Goal: Transaction & Acquisition: Purchase product/service

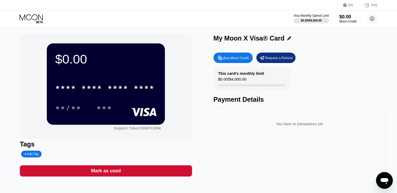
drag, startPoint x: 11, startPoint y: 13, endPoint x: 11, endPoint y: 19, distance: 5.2
click at [11, 16] on div "EN Language Select an item Save FAQ Visa Monthly Spend Limit $0.00 / $4,000.00 …" at bounding box center [198, 13] width 397 height 27
drag, startPoint x: 145, startPoint y: 31, endPoint x: 122, endPoint y: 30, distance: 23.3
click at [122, 30] on div "$0.00 * * * * * * * * * * * * **** **/** *** Support Token: 939d7c309e Tags Add…" at bounding box center [198, 120] width 397 height 186
click at [372, 18] on circle at bounding box center [372, 18] width 10 height 10
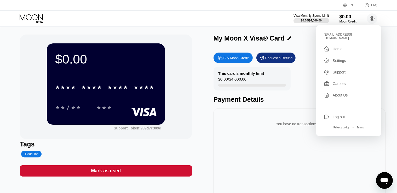
click at [341, 47] on div "Home" at bounding box center [337, 49] width 10 height 4
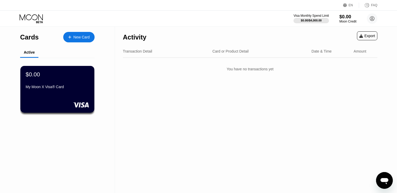
click at [144, 55] on div "Transaction Detail Card or Product Detail Date & Time Amount" at bounding box center [250, 51] width 254 height 13
click at [145, 53] on div "Transaction Detail" at bounding box center [137, 51] width 29 height 4
click at [322, 51] on div "Date & Time" at bounding box center [321, 51] width 20 height 4
drag, startPoint x: 345, startPoint y: 51, endPoint x: 351, endPoint y: 50, distance: 6.6
click at [345, 51] on div "Date & Time" at bounding box center [330, 51] width 38 height 4
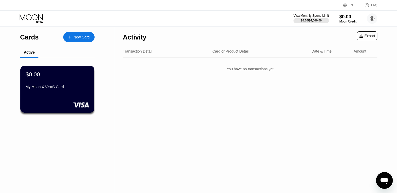
click at [352, 50] on div "Transaction Detail Card or Product Detail Date & Time Amount" at bounding box center [250, 51] width 254 height 13
click at [359, 48] on div "Transaction Detail Card or Product Detail Date & Time Amount" at bounding box center [250, 51] width 254 height 13
click at [346, 50] on div "Transaction Detail Card or Product Detail Date & Time Amount" at bounding box center [250, 51] width 254 height 13
drag, startPoint x: 327, startPoint y: 51, endPoint x: 244, endPoint y: 51, distance: 82.8
click at [325, 51] on div "Date & Time" at bounding box center [321, 51] width 20 height 4
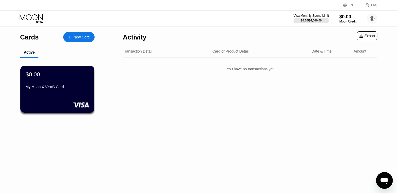
click at [228, 51] on div "Card or Product Detail" at bounding box center [230, 51] width 36 height 4
click at [164, 51] on div "Transaction Detail" at bounding box center [165, 51] width 85 height 4
click at [130, 51] on div "Transaction Detail" at bounding box center [137, 51] width 29 height 4
click at [34, 36] on div "Cards" at bounding box center [29, 37] width 19 height 8
drag, startPoint x: 44, startPoint y: 24, endPoint x: 52, endPoint y: 24, distance: 8.4
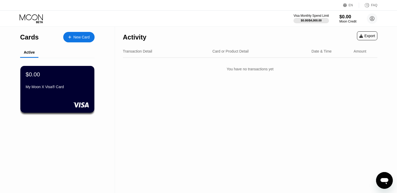
click at [47, 24] on div "Visa Monthly Spend Limit $0.00 / $4,000.00 $0.00 Moon Credit mazidariporya@gmai…" at bounding box center [198, 19] width 397 height 16
click at [371, 16] on circle at bounding box center [372, 18] width 10 height 10
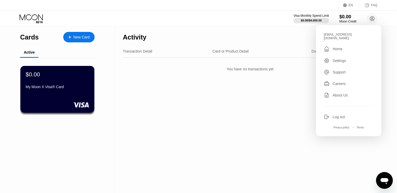
click at [335, 47] on div "Home" at bounding box center [337, 49] width 10 height 4
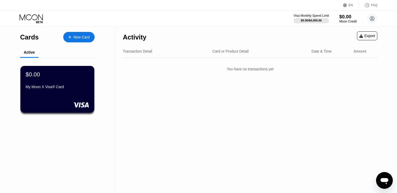
click at [336, 23] on div "Visa Monthly Spend Limit $0.00 / $4,000.00 $0.00 Moon Credit mazidariporya@gmai…" at bounding box center [335, 18] width 84 height 10
click at [321, 24] on div "Visa Monthly Spend Limit $0.00 / $4,000.00 $0.00 Moon Credit mazidariporya@gmai…" at bounding box center [198, 19] width 397 height 16
click at [338, 18] on div "Visa Monthly Spend Limit $0.00 / $4,000.00 $0.00 Moon Credit mazidariporya@gmai…" at bounding box center [335, 18] width 84 height 10
click at [344, 20] on div "Moon Credit" at bounding box center [347, 22] width 17 height 4
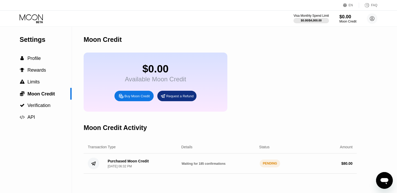
scroll to position [79, 0]
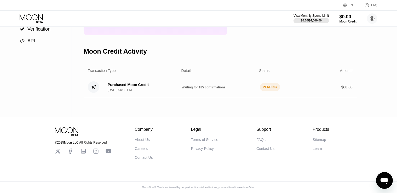
click at [155, 97] on div "Purchased Moon Credit Sep 21, 2025, 06:32 PM Waiting for 185 confirmations PEND…" at bounding box center [220, 87] width 273 height 20
click at [157, 92] on div "Purchased Moon Credit [DATE] 06:32 PM" at bounding box center [140, 87] width 74 height 9
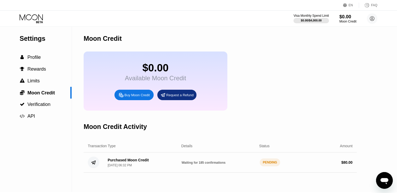
scroll to position [0, 0]
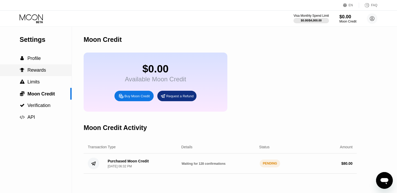
click at [44, 71] on span "Rewards" at bounding box center [36, 69] width 19 height 5
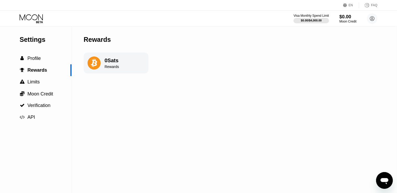
click at [127, 66] on div "0 Sats Rewards" at bounding box center [116, 62] width 65 height 21
click at [104, 66] on div "0 Sats Rewards" at bounding box center [116, 62] width 65 height 21
click at [93, 66] on icon at bounding box center [93, 62] width 13 height 13
click at [93, 65] on icon at bounding box center [93, 62] width 13 height 13
drag, startPoint x: 101, startPoint y: 65, endPoint x: 113, endPoint y: 66, distance: 12.6
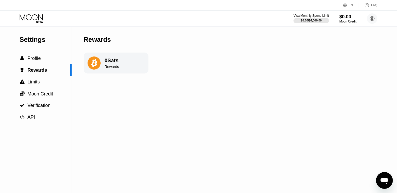
click at [103, 66] on div "0 Sats Rewards" at bounding box center [116, 62] width 65 height 21
click at [114, 66] on div "Rewards" at bounding box center [111, 67] width 14 height 4
click at [26, 61] on div " Profile" at bounding box center [30, 58] width 21 height 5
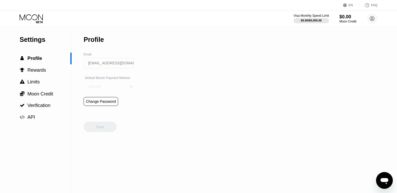
click at [123, 87] on div "Lightning" at bounding box center [110, 86] width 53 height 10
click at [118, 109] on div "On-Chain" at bounding box center [109, 108] width 47 height 4
click at [33, 66] on div " Rewards" at bounding box center [36, 70] width 72 height 12
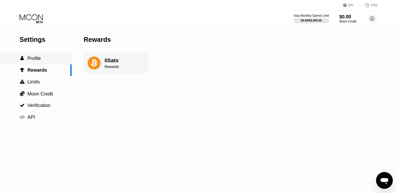
click at [35, 60] on span "Profile" at bounding box center [33, 58] width 13 height 5
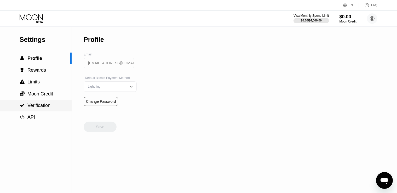
click at [46, 106] on span "Verification" at bounding box center [38, 105] width 23 height 5
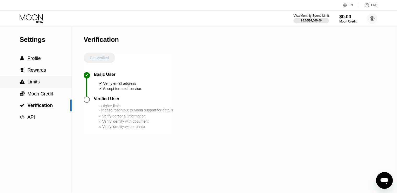
click at [42, 83] on div " Limits" at bounding box center [36, 81] width 72 height 5
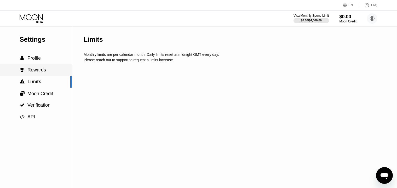
click at [41, 73] on span "Rewards" at bounding box center [36, 69] width 19 height 5
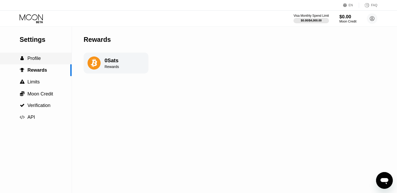
click at [42, 59] on div " Profile" at bounding box center [36, 58] width 72 height 5
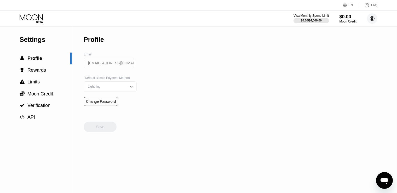
click at [372, 18] on icon at bounding box center [372, 18] width 10 height 10
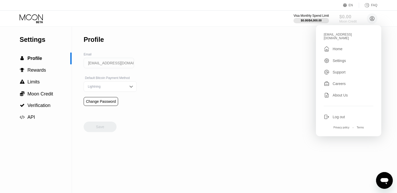
click at [347, 20] on div "Moon Credit" at bounding box center [347, 22] width 17 height 4
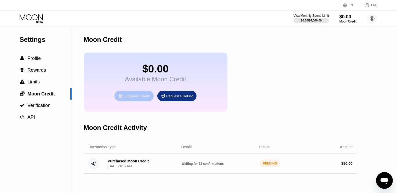
click at [142, 97] on div "Buy Moon Credit" at bounding box center [133, 96] width 39 height 10
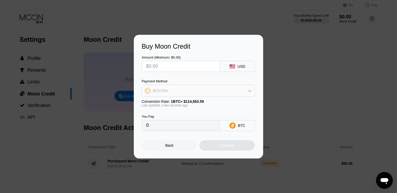
click at [211, 91] on div "BITCOIN" at bounding box center [198, 90] width 113 height 10
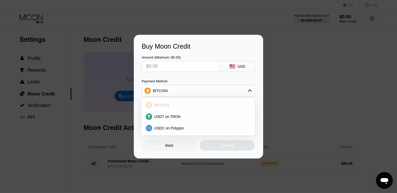
click at [169, 108] on div "BITCOIN" at bounding box center [198, 105] width 110 height 10
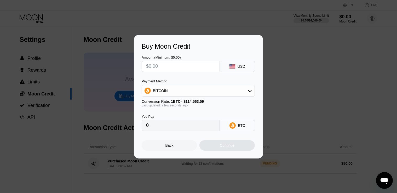
click at [189, 63] on input "text" at bounding box center [180, 66] width 69 height 10
type input "$1"
type input "0.00000873"
type input "$10"
type input "0.00008729"
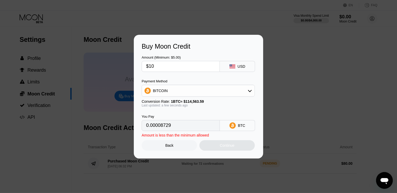
type input "$100"
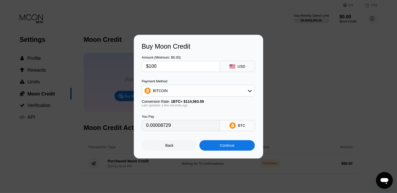
type input "0.00087288"
click at [235, 144] on div "Continue" at bounding box center [226, 145] width 55 height 10
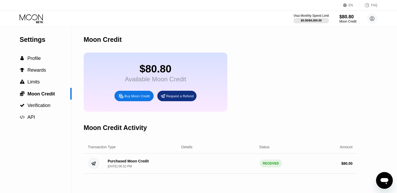
click at [134, 97] on div "Buy Moon Credit" at bounding box center [136, 96] width 25 height 4
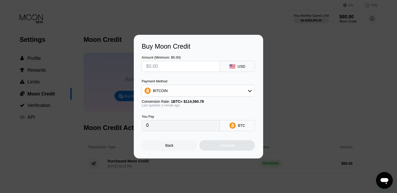
click at [319, 80] on div "Buy Moon Credit Amount (Minimum: $5.00) USD Payment Method BITCOIN Conversion R…" at bounding box center [198, 97] width 397 height 124
click at [332, 29] on div at bounding box center [200, 96] width 401 height 193
click at [166, 147] on div "Back" at bounding box center [169, 145] width 8 height 4
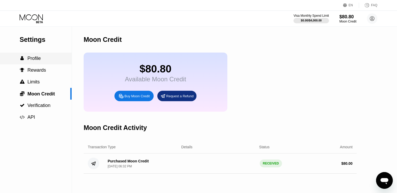
click at [32, 60] on span "Profile" at bounding box center [33, 58] width 13 height 5
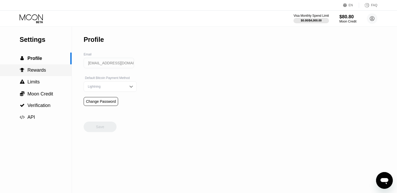
click at [31, 68] on span "Rewards" at bounding box center [36, 69] width 19 height 5
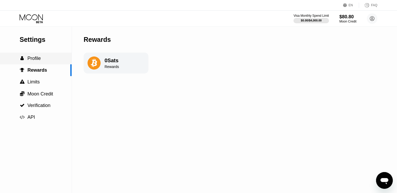
click at [31, 54] on div " Profile" at bounding box center [36, 58] width 72 height 12
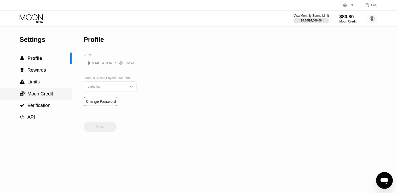
click at [34, 100] on div " Moon Credit" at bounding box center [36, 94] width 72 height 12
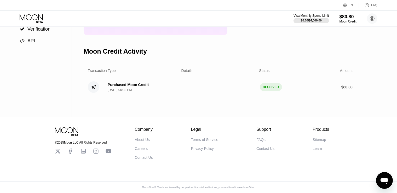
scroll to position [79, 0]
drag, startPoint x: 148, startPoint y: 82, endPoint x: 150, endPoint y: 90, distance: 8.8
click at [148, 82] on div "Purchased Moon Credit [DATE] 06:32 PM RECEIVED $ 80.00" at bounding box center [220, 87] width 273 height 20
click at [150, 90] on div "Purchased Moon Credit [DATE] 06:32 PM" at bounding box center [140, 87] width 74 height 9
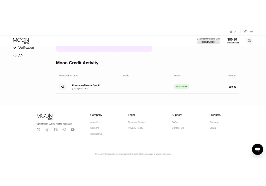
scroll to position [0, 0]
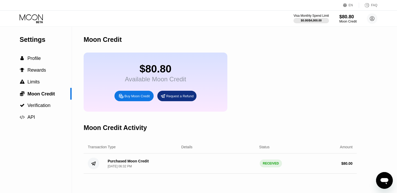
click at [346, 21] on div "Moon Credit" at bounding box center [347, 22] width 17 height 4
click at [347, 20] on div "Moon Credit" at bounding box center [347, 22] width 17 height 4
click at [31, 60] on span "Profile" at bounding box center [33, 58] width 13 height 5
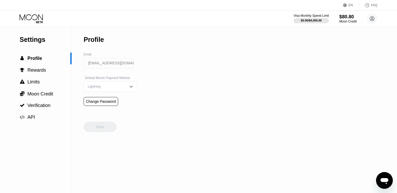
click at [349, 19] on div "$80.80" at bounding box center [347, 16] width 17 height 5
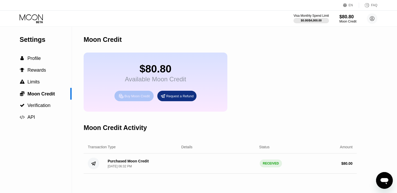
click at [133, 98] on div "Buy Moon Credit" at bounding box center [136, 96] width 25 height 4
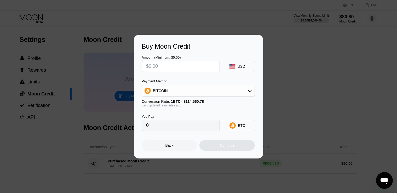
click at [198, 90] on div "BITCOIN" at bounding box center [198, 90] width 113 height 10
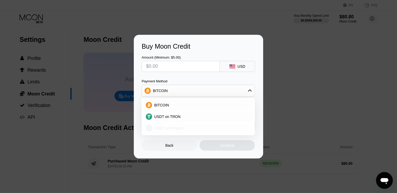
click at [163, 129] on span "USDC on Polygon" at bounding box center [169, 128] width 30 height 4
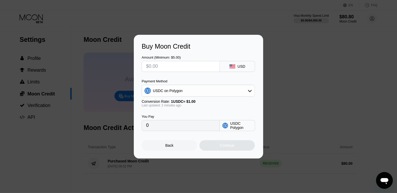
click at [175, 64] on input "text" at bounding box center [180, 66] width 69 height 10
type input "$8"
type input "8.00000000"
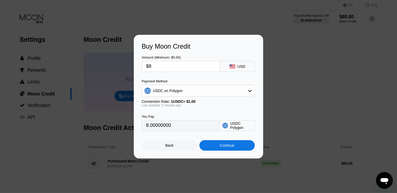
type input "$80"
type input "80.00000000"
type input "$80.7"
type input "80.70000000"
type input "$80."
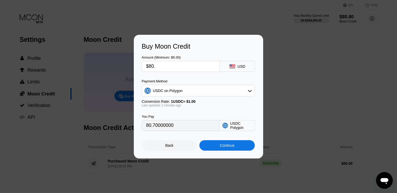
type input "80.00000000"
type input "$80.8"
type input "80.80000000"
type input "$80.80"
click at [239, 145] on div "Continue" at bounding box center [226, 145] width 55 height 10
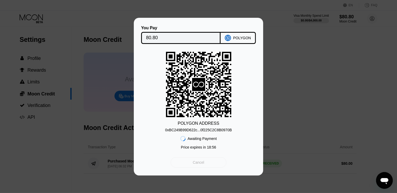
click at [212, 162] on div "Cancel" at bounding box center [199, 162] width 56 height 10
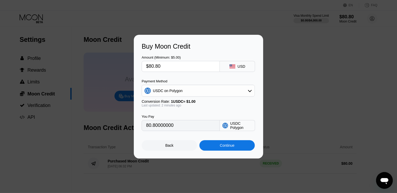
click at [156, 155] on div "Buy Moon Credit Amount (Minimum: $5.00) $80.80 USD Payment Method USDC on Polyg…" at bounding box center [198, 97] width 129 height 124
drag, startPoint x: 164, startPoint y: 150, endPoint x: 167, endPoint y: 149, distance: 3.5
click at [164, 150] on div "Back" at bounding box center [169, 145] width 55 height 10
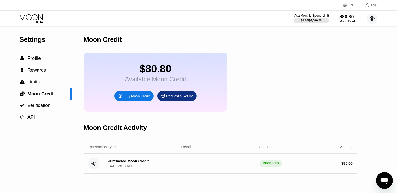
click at [374, 18] on icon at bounding box center [372, 18] width 10 height 10
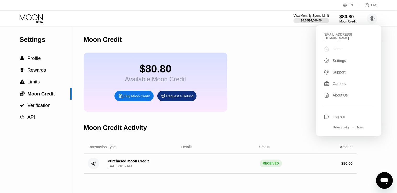
click at [347, 46] on div " Home" at bounding box center [349, 49] width 50 height 6
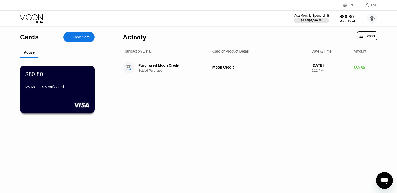
click at [63, 83] on div "$80.80 My Moon X Visa® Card" at bounding box center [57, 81] width 64 height 20
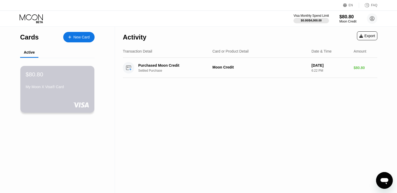
click at [68, 101] on div "$80.80 My Moon X Visa® Card" at bounding box center [57, 89] width 74 height 47
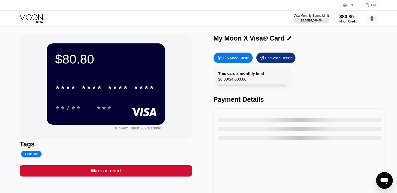
click at [111, 92] on div "* * * * * * * * * * * * ****" at bounding box center [105, 87] width 106 height 13
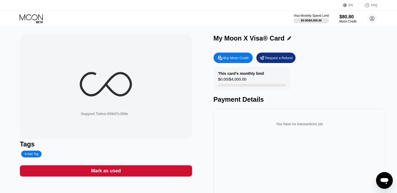
click at [118, 89] on icon at bounding box center [106, 84] width 52 height 52
click at [96, 122] on div "Support Token: 939d7c309e" at bounding box center [106, 86] width 172 height 104
click at [30, 18] on icon at bounding box center [32, 18] width 24 height 9
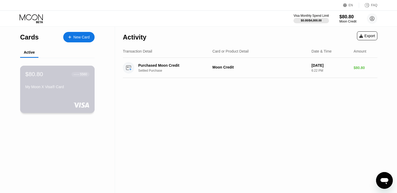
click at [56, 94] on div "$80.80 ● ● ● ● 5560 My Moon X Visa® Card" at bounding box center [57, 89] width 75 height 47
